Goal: Task Accomplishment & Management: Manage account settings

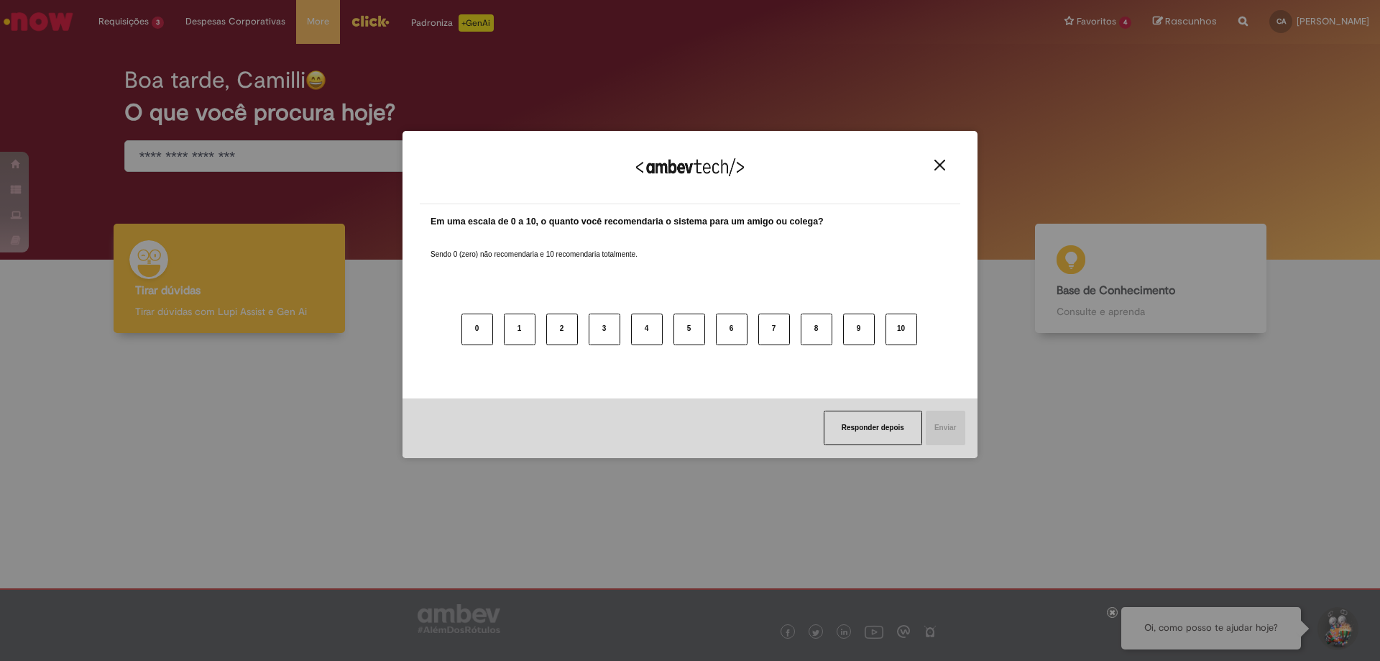
click at [937, 160] on img "Close" at bounding box center [939, 165] width 11 height 11
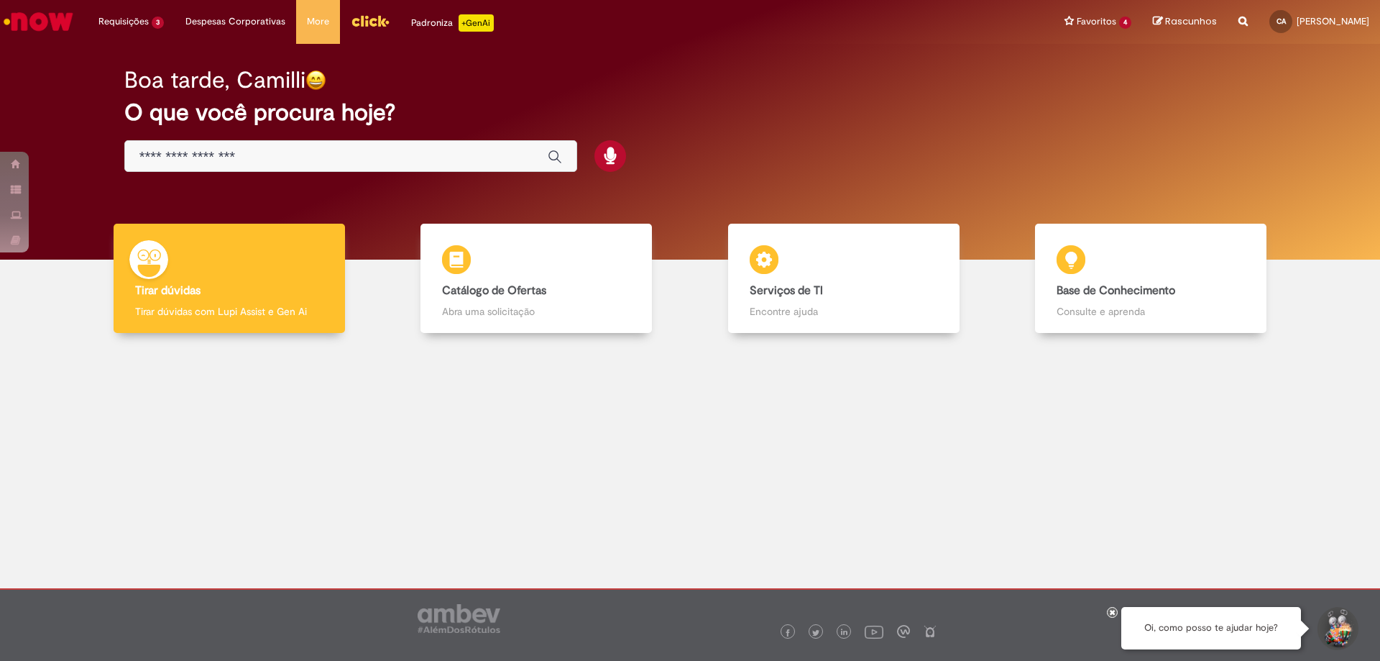
click at [278, 153] on input "Basta digitar aqui" at bounding box center [336, 157] width 394 height 17
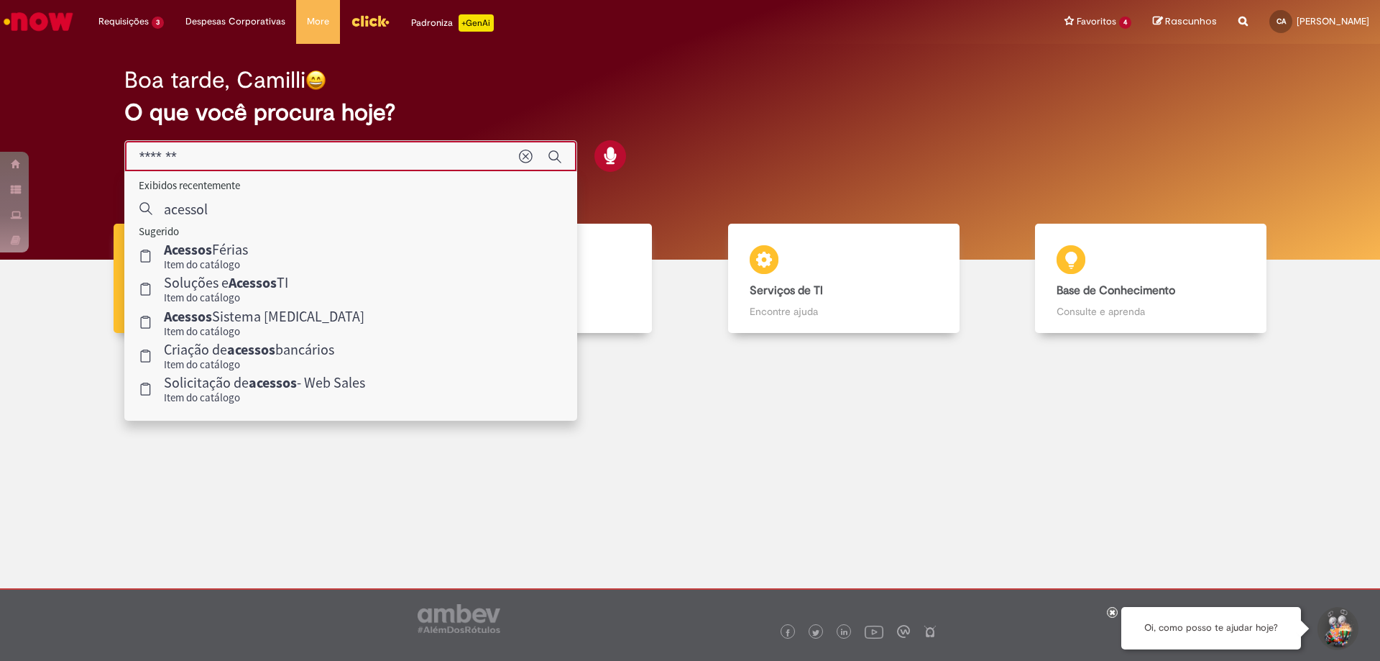
type input "******"
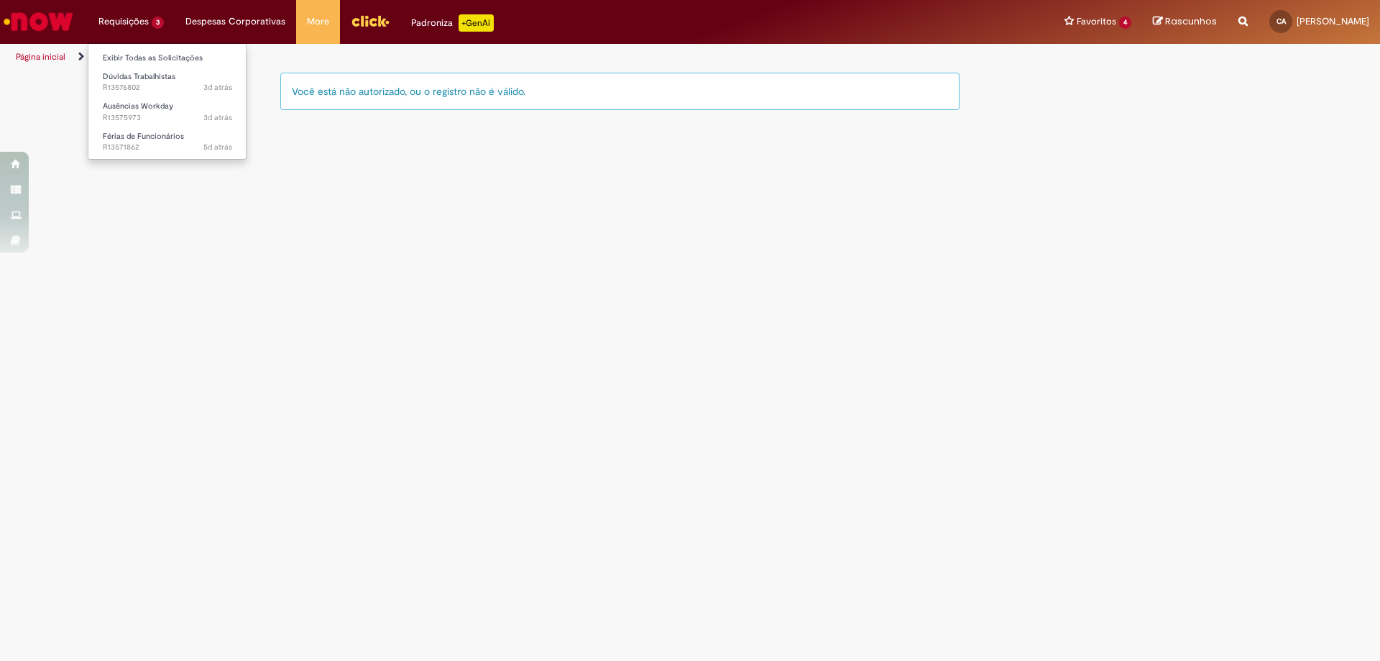
click at [149, 17] on li "Requisições 3 Exibir Todas as Solicitações Dúvidas Trabalhistas 3d atrás 3 dias…" at bounding box center [131, 21] width 87 height 43
click at [141, 58] on link "Exibir Todas as Solicitações" at bounding box center [167, 58] width 158 height 16
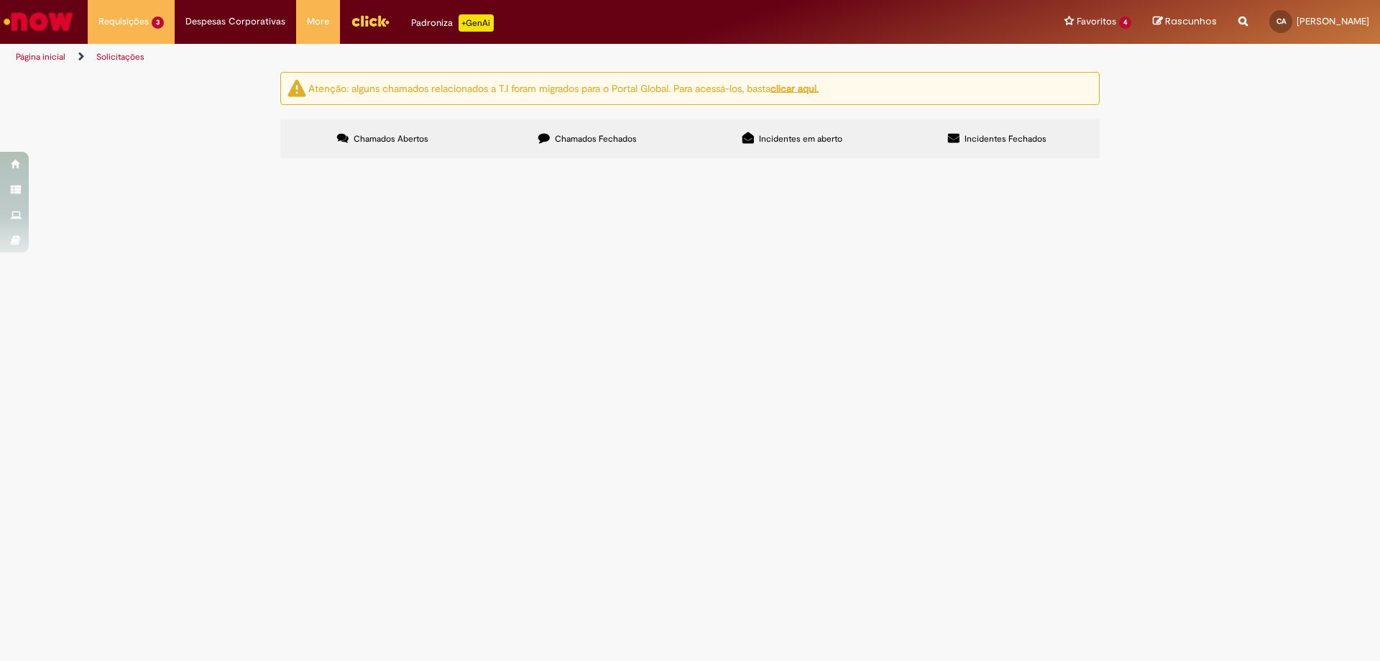
click at [809, 91] on u "clicar aqui." at bounding box center [795, 87] width 48 height 13
click at [822, 97] on div "Atenção: alguns chamados relacionados a T.I foram migrados para o Portal Global…" at bounding box center [689, 88] width 819 height 33
click at [812, 89] on u "clicar aqui." at bounding box center [795, 87] width 48 height 13
